Goal: Transaction & Acquisition: Purchase product/service

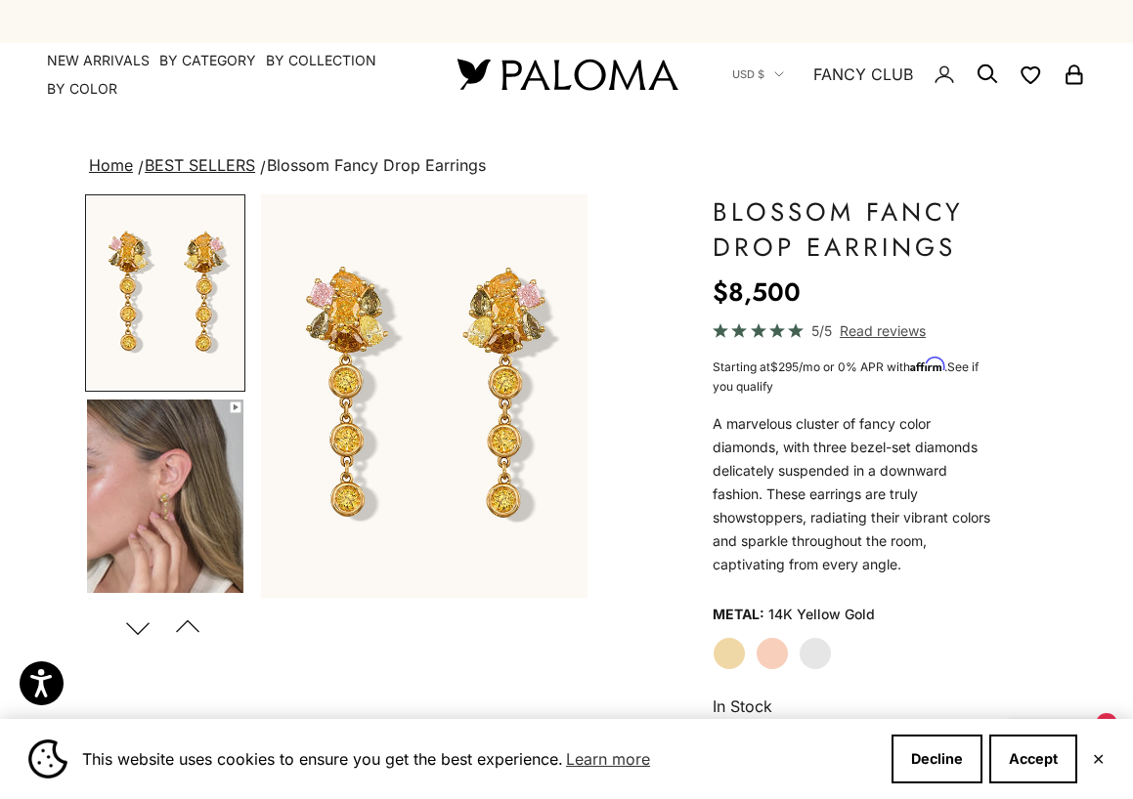
click at [147, 450] on img "Go to item 4" at bounding box center [165, 497] width 156 height 194
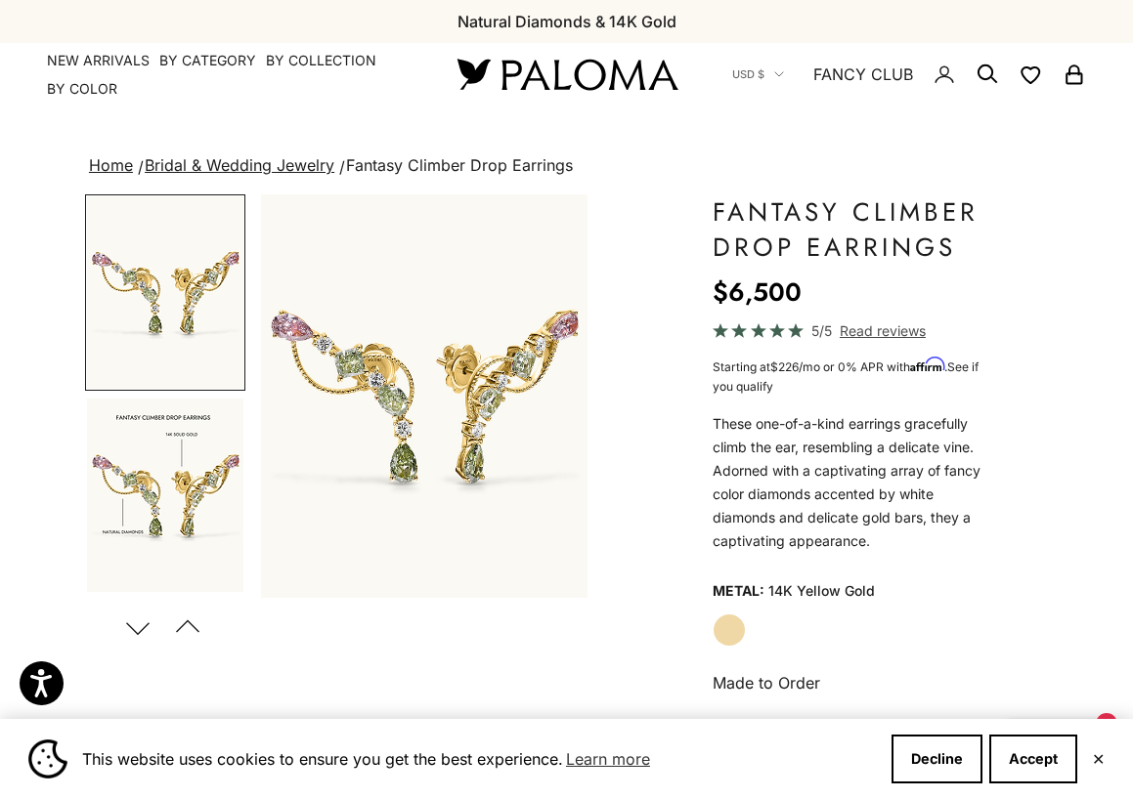
click at [187, 615] on button "Previous" at bounding box center [188, 627] width 44 height 45
click at [126, 618] on button "Next" at bounding box center [138, 627] width 44 height 45
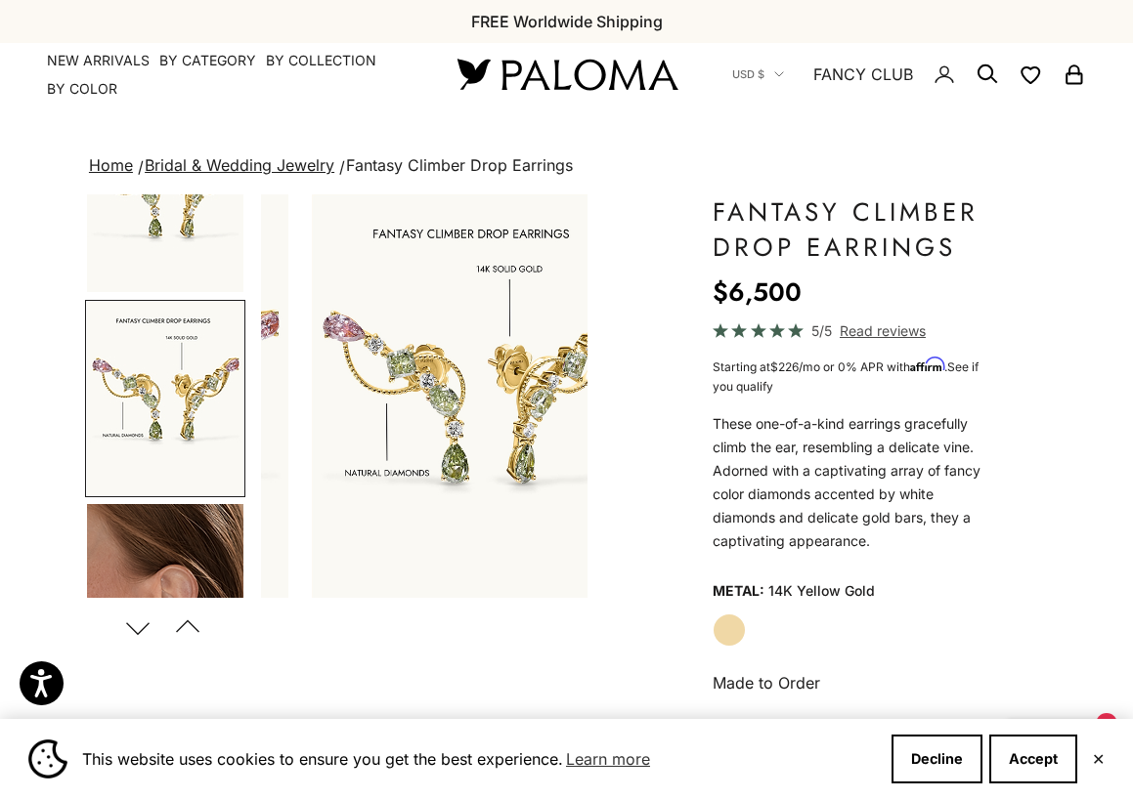
scroll to position [0, 350]
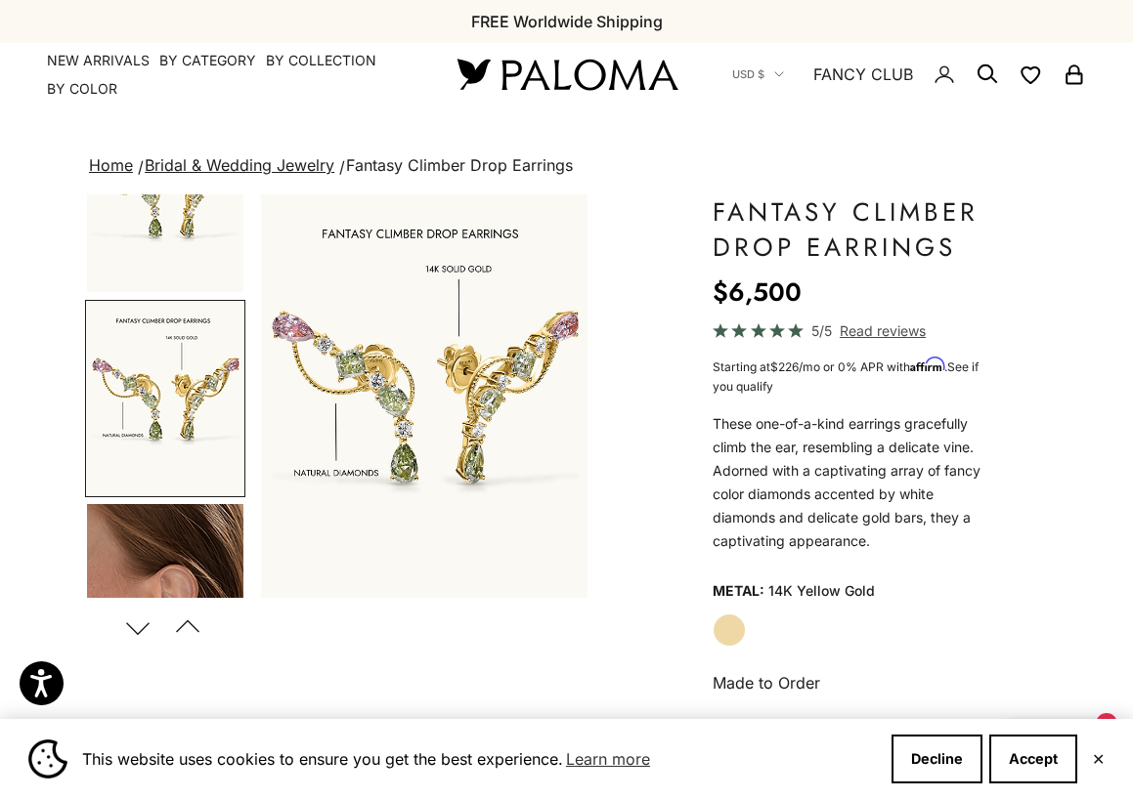
click at [126, 618] on button "Next" at bounding box center [138, 627] width 44 height 45
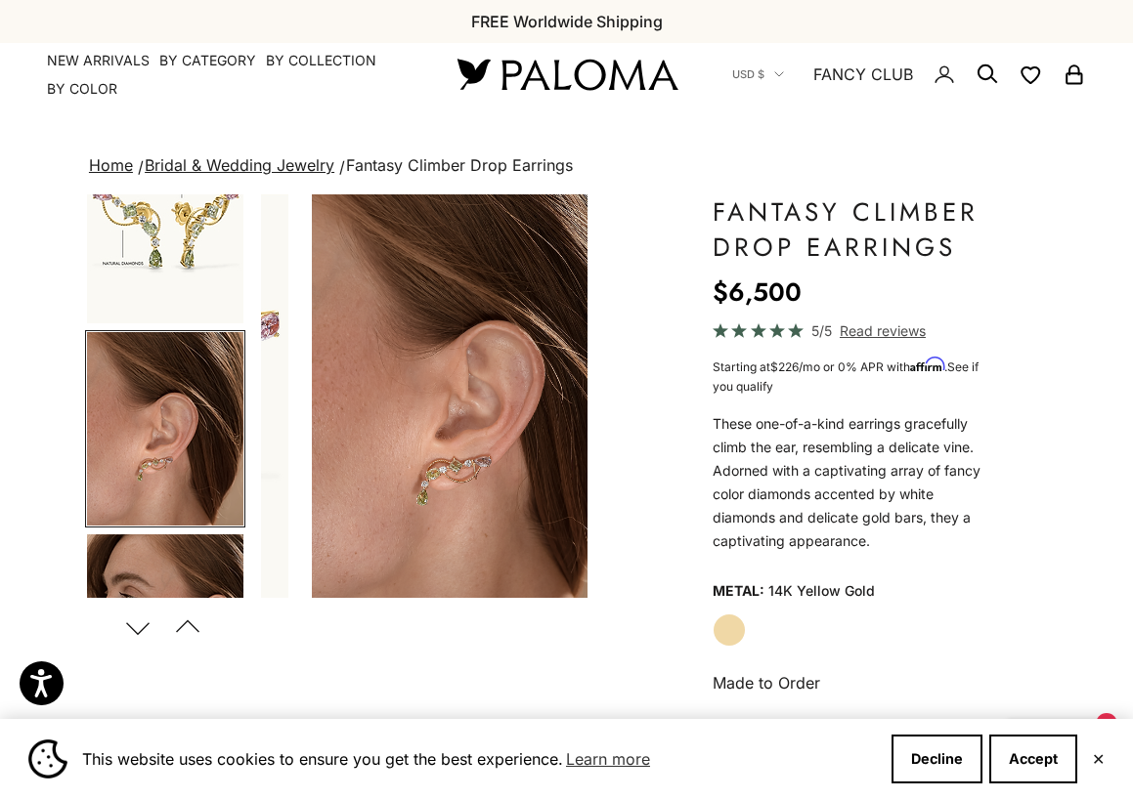
scroll to position [0, 701]
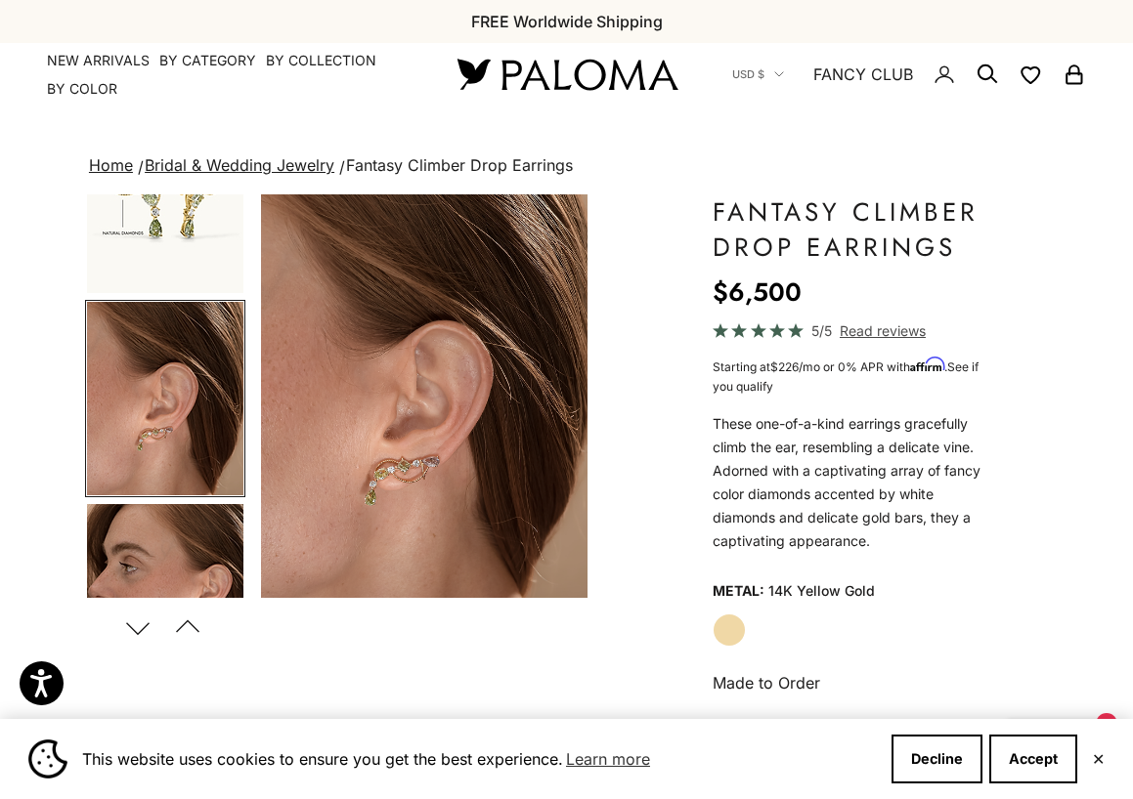
click at [145, 394] on img "Go to item 3" at bounding box center [165, 399] width 156 height 194
click at [350, 499] on img "Item 3 of 11" at bounding box center [423, 396] width 326 height 404
